Goal: Task Accomplishment & Management: Use online tool/utility

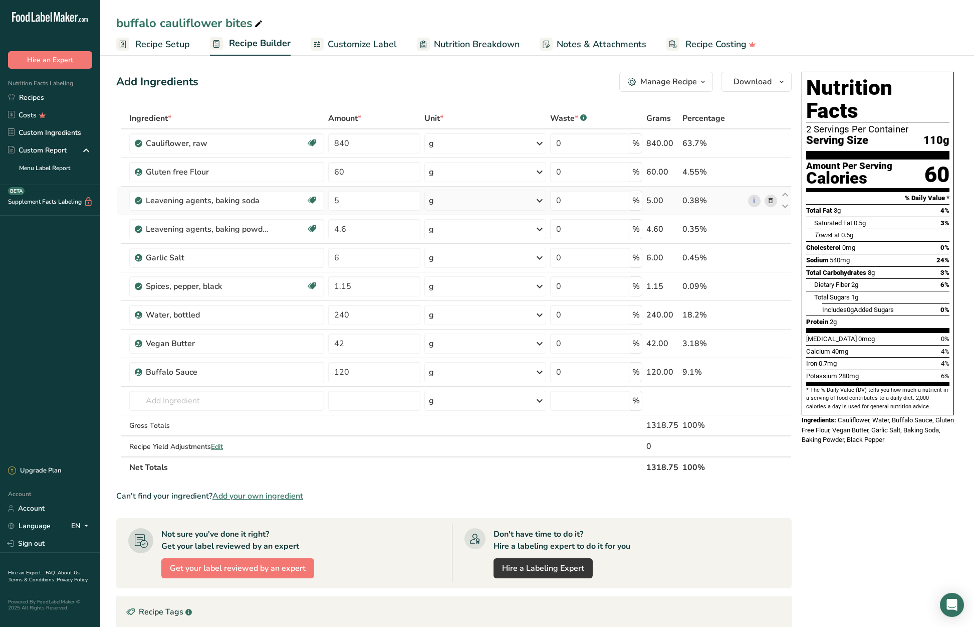
scroll to position [1, 0]
click at [39, 99] on link "Recipes" at bounding box center [50, 98] width 100 height 18
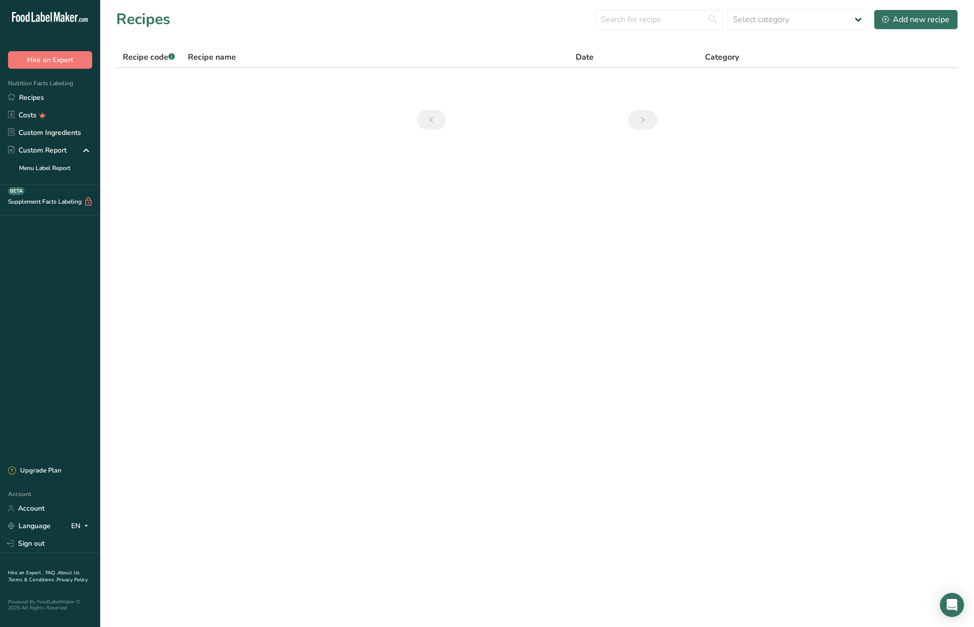
click at [374, 167] on main "Recipes Select category All Baked Goods [GEOGRAPHIC_DATA] Confectionery Cooked …" at bounding box center [487, 313] width 974 height 627
click at [29, 102] on link "Recipes" at bounding box center [50, 98] width 100 height 18
click at [35, 99] on link "Recipes" at bounding box center [50, 98] width 100 height 18
click at [28, 114] on link "Costs" at bounding box center [50, 115] width 100 height 18
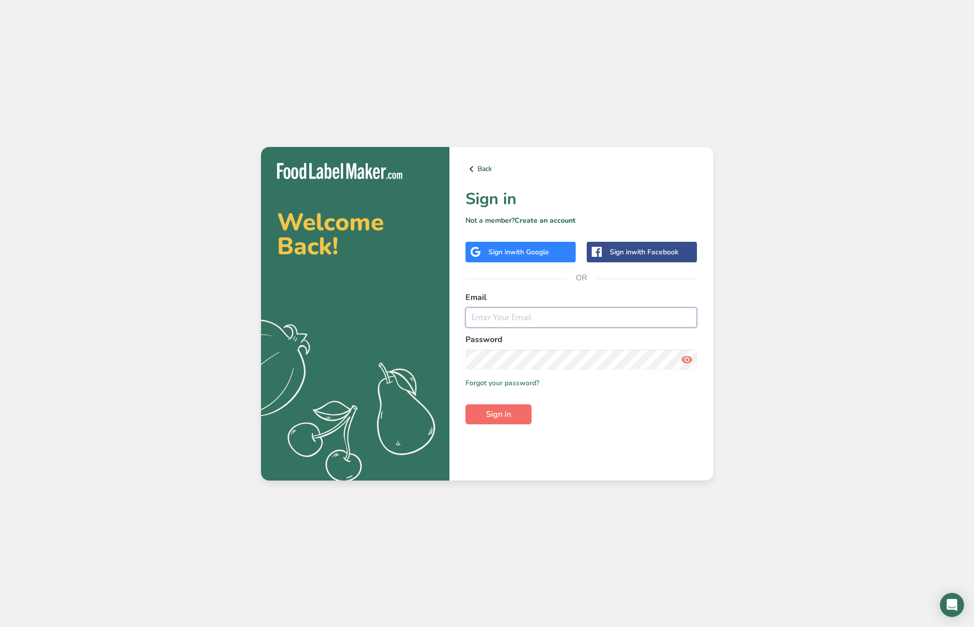
type input "claudine@strivefoods.com"
click at [497, 415] on span "Sign in" at bounding box center [498, 414] width 25 height 12
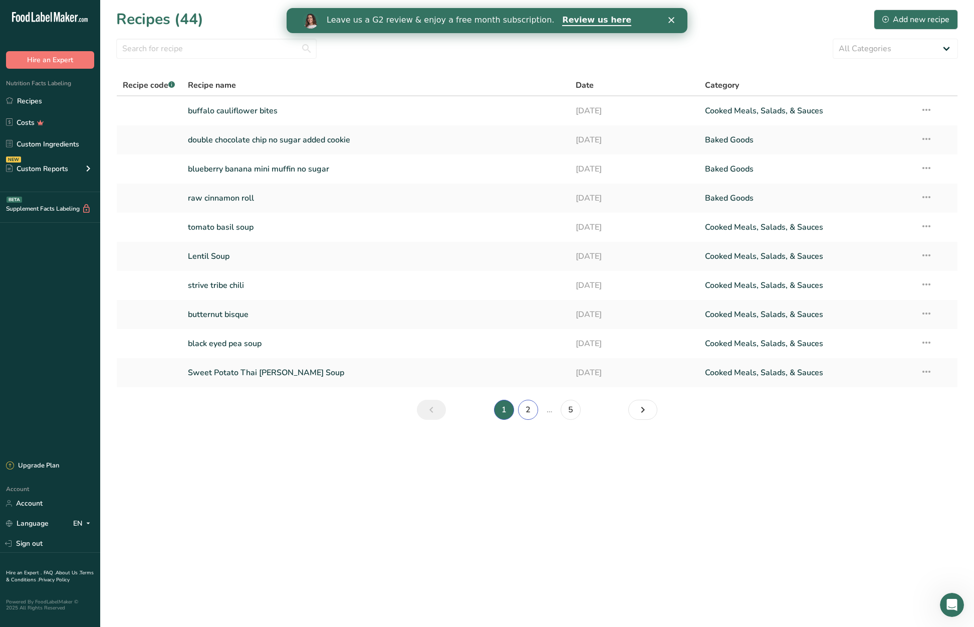
click at [525, 409] on link "2" at bounding box center [528, 410] width 20 height 20
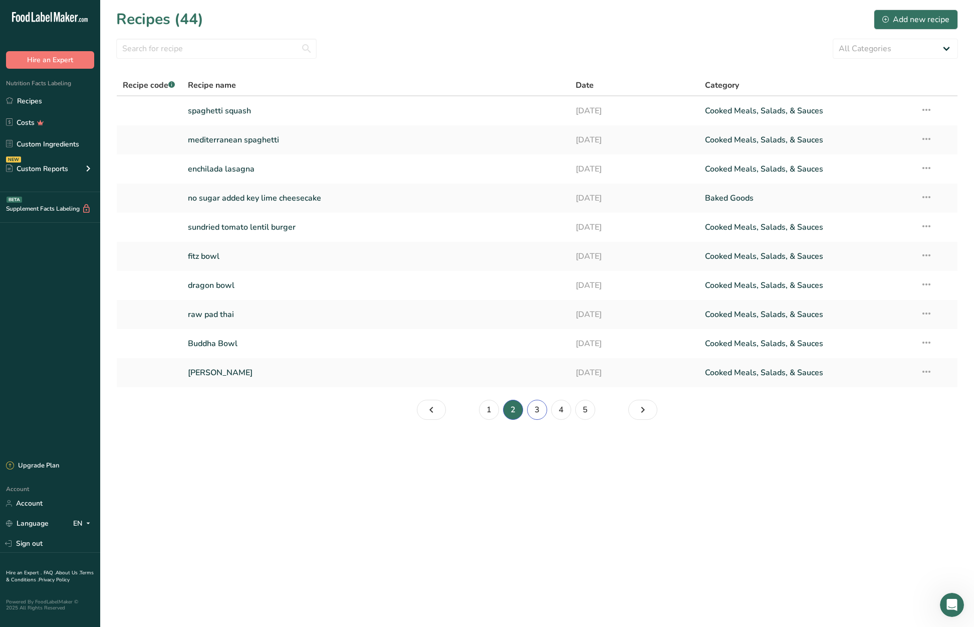
click at [538, 411] on link "3" at bounding box center [537, 410] width 20 height 20
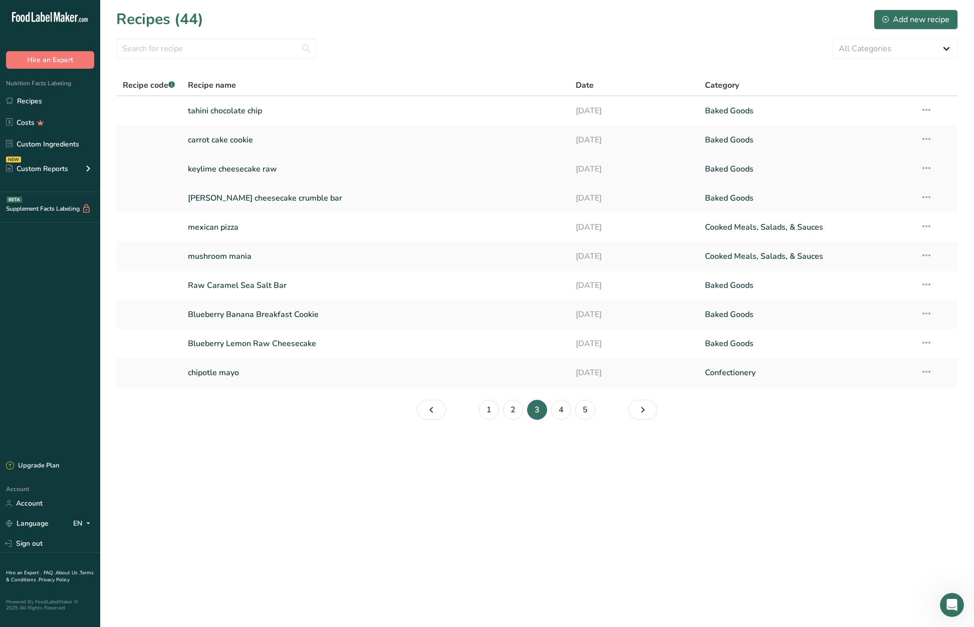
click at [255, 165] on link "keylime cheesecake raw" at bounding box center [376, 168] width 376 height 21
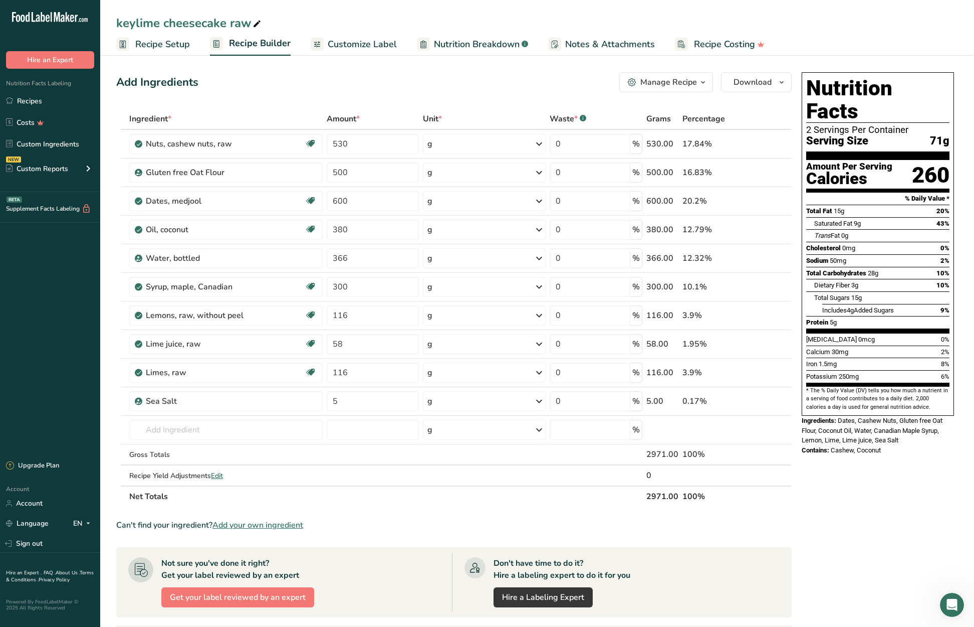
click at [153, 44] on span "Recipe Setup" at bounding box center [162, 45] width 55 height 14
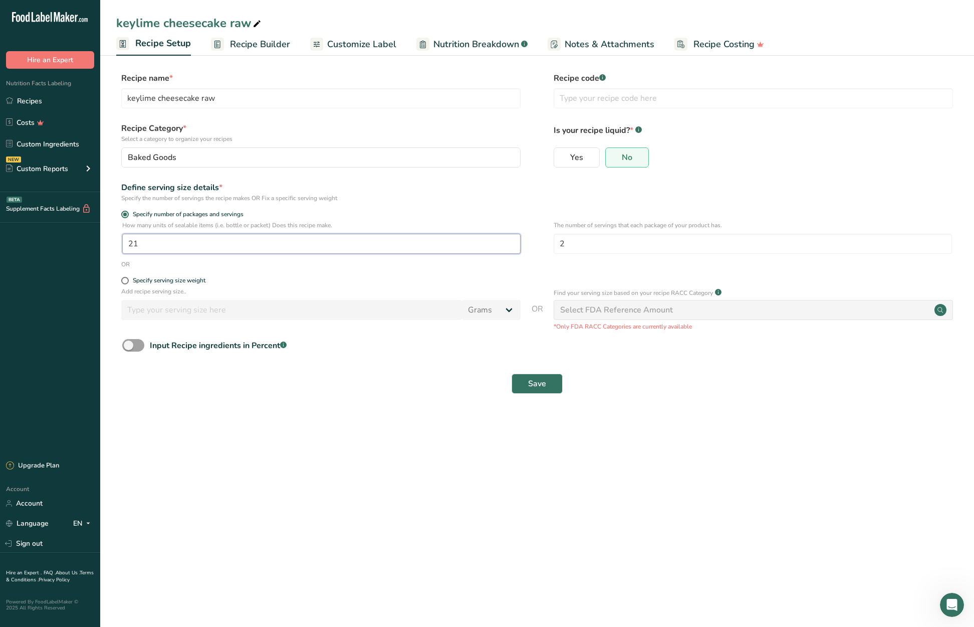
click at [146, 244] on input "21" at bounding box center [321, 244] width 399 height 20
type input "24"
click at [540, 385] on span "Save" at bounding box center [537, 383] width 18 height 12
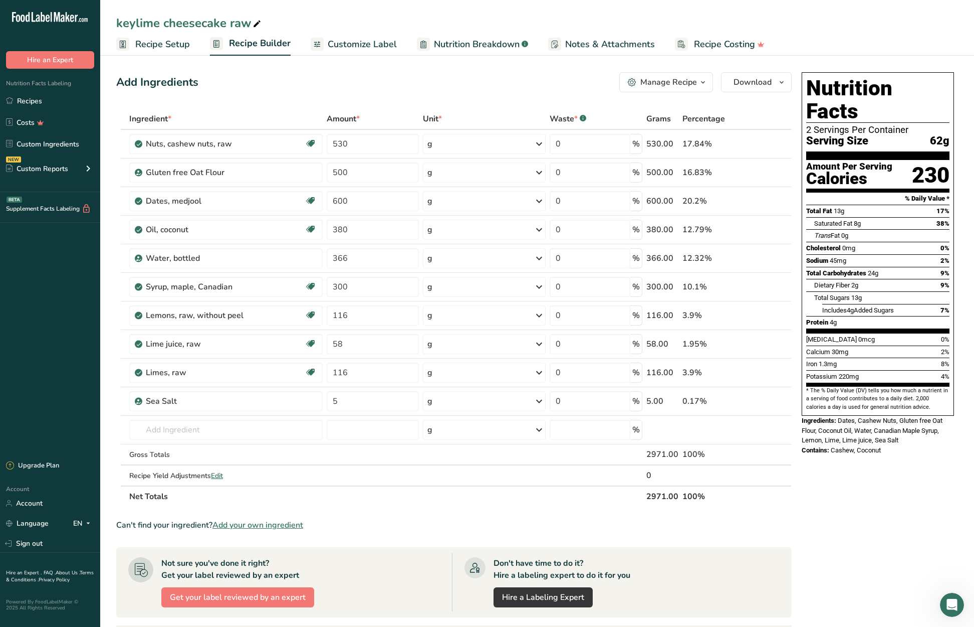
click at [175, 47] on span "Recipe Setup" at bounding box center [162, 45] width 55 height 14
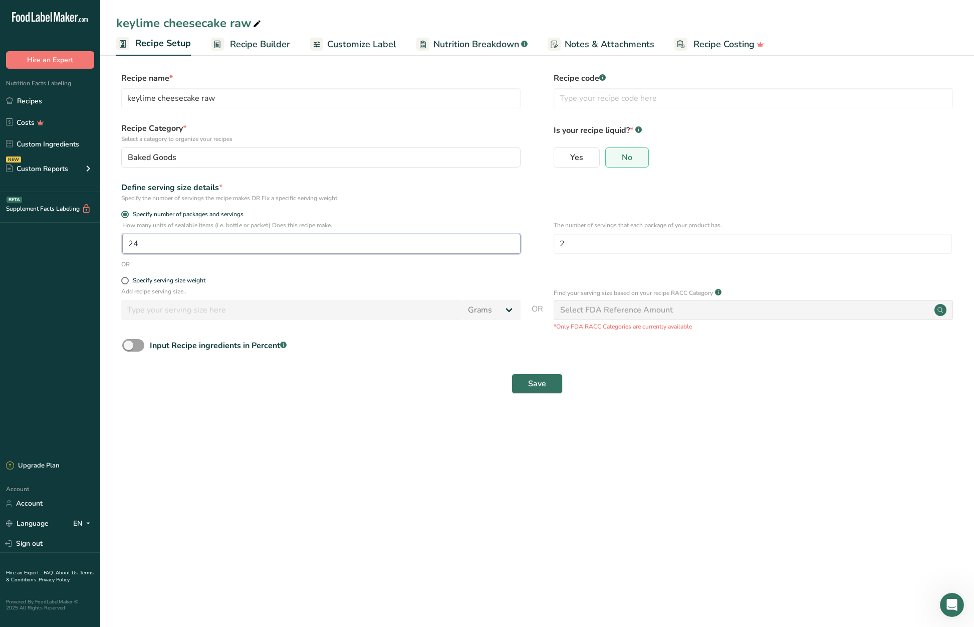
click at [162, 240] on input "24" at bounding box center [321, 244] width 399 height 20
type input "28"
click at [547, 385] on button "Save" at bounding box center [537, 383] width 51 height 20
